Goal: Information Seeking & Learning: Learn about a topic

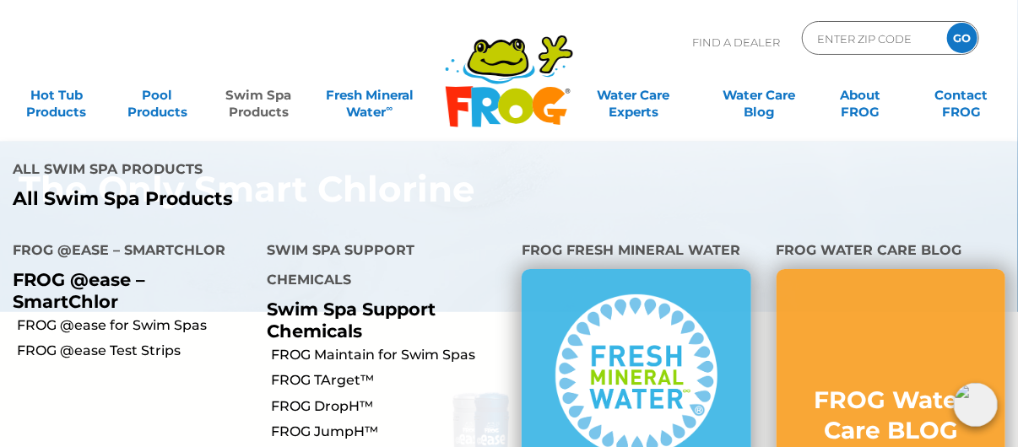
click at [262, 98] on link "Swim Spa Products" at bounding box center [258, 95] width 78 height 34
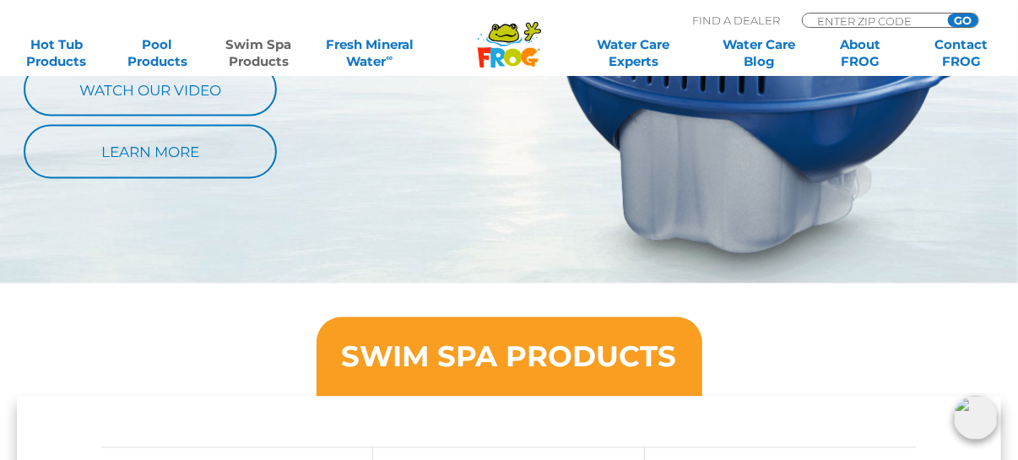
scroll to position [1073, 0]
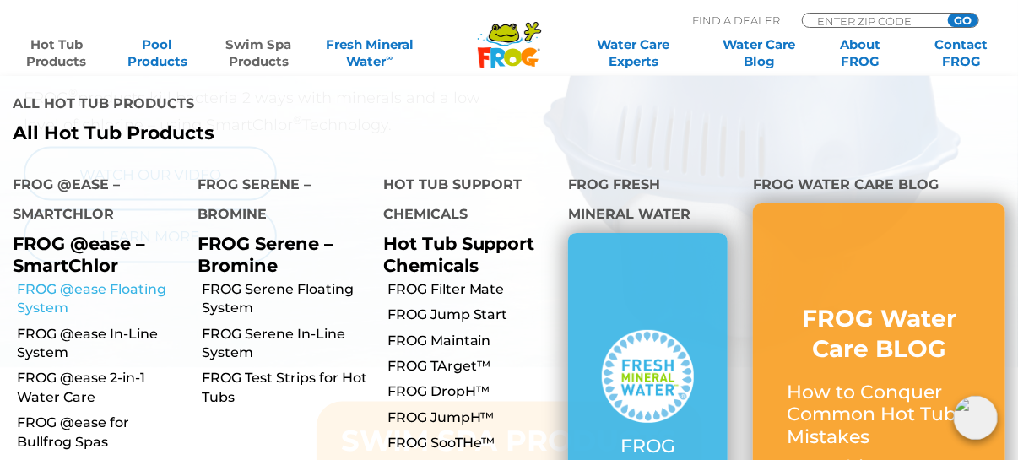
click at [98, 280] on link "FROG @ease Floating System" at bounding box center [101, 299] width 168 height 38
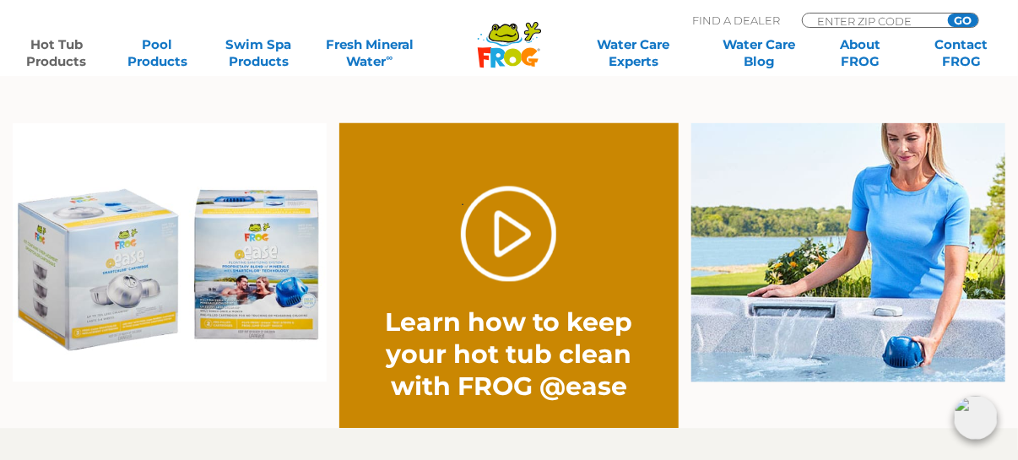
scroll to position [1350, 0]
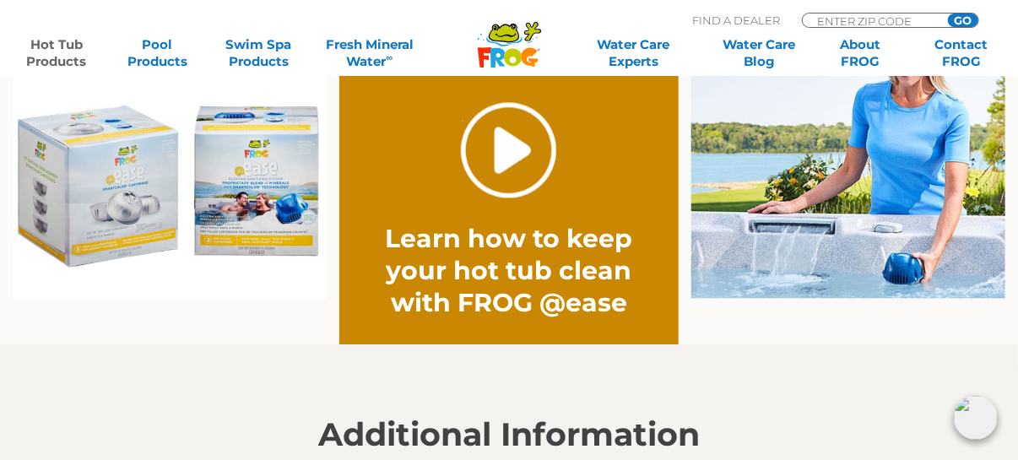
click at [511, 159] on link "." at bounding box center [508, 149] width 95 height 95
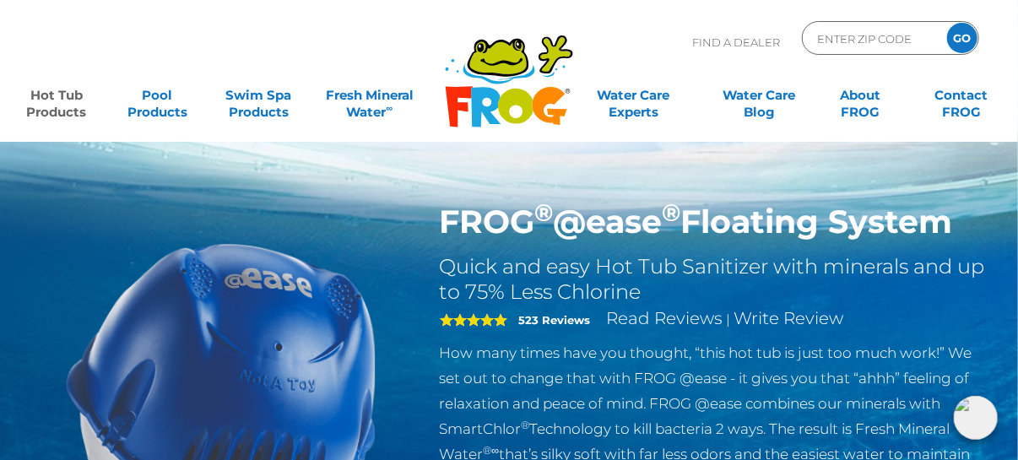
scroll to position [1350, 0]
